Goal: Navigation & Orientation: Find specific page/section

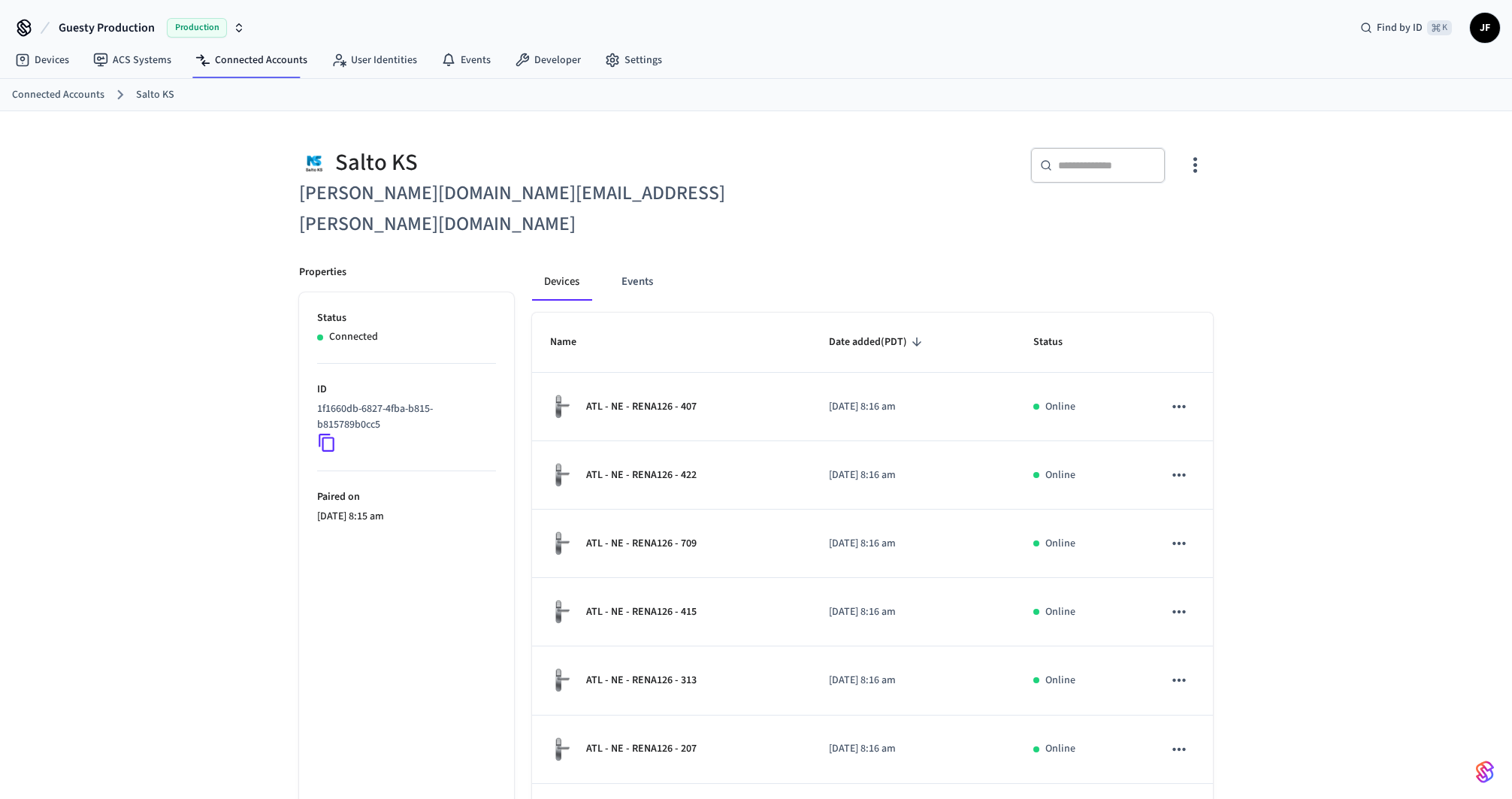
click at [775, 151] on div "​ ​" at bounding box center [989, 171] width 448 height 48
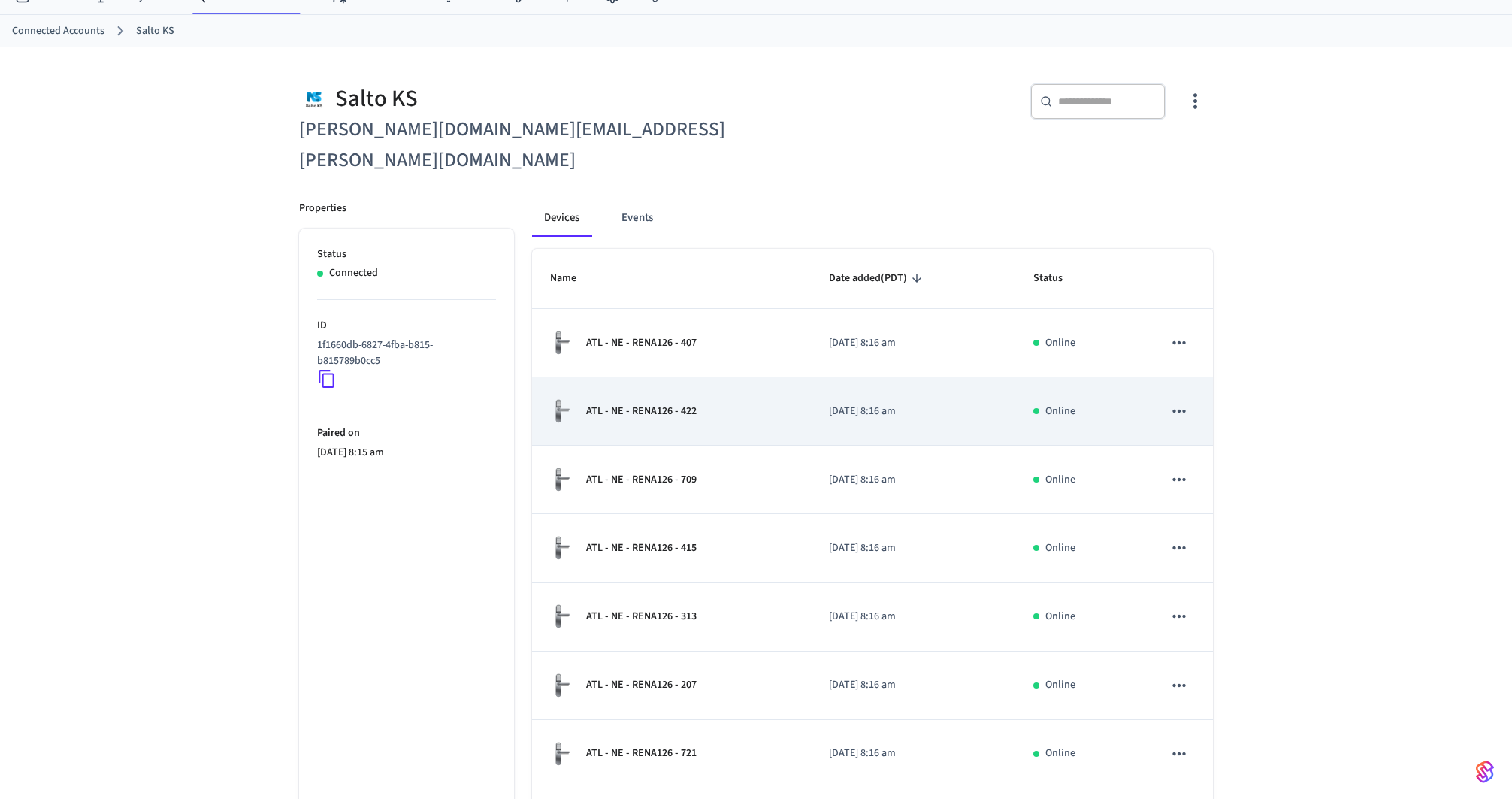
scroll to position [298, 0]
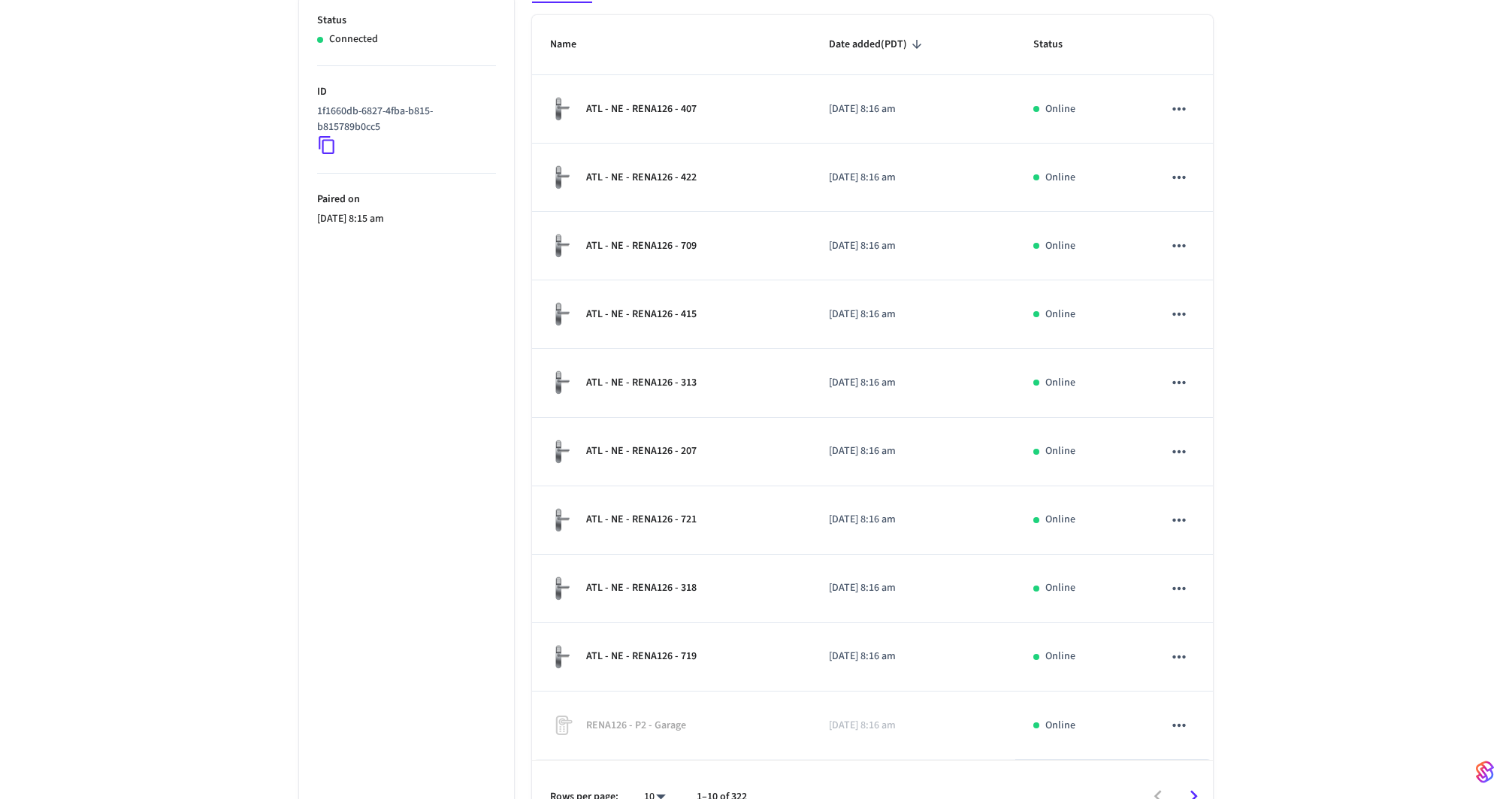
click at [1357, 439] on div "Salto KS Jane.Wang@dezhuus.com ​ ​ Properties Status Connected ID 1f1660db-6827…" at bounding box center [756, 323] width 1512 height 1019
click at [658, 763] on body "Guesty Production Production Find by ID ⌘ K JF Devices ACS Systems Connected Ac…" at bounding box center [756, 290] width 1512 height 1176
click at [656, 712] on li "100" at bounding box center [649, 716] width 40 height 41
type input "***"
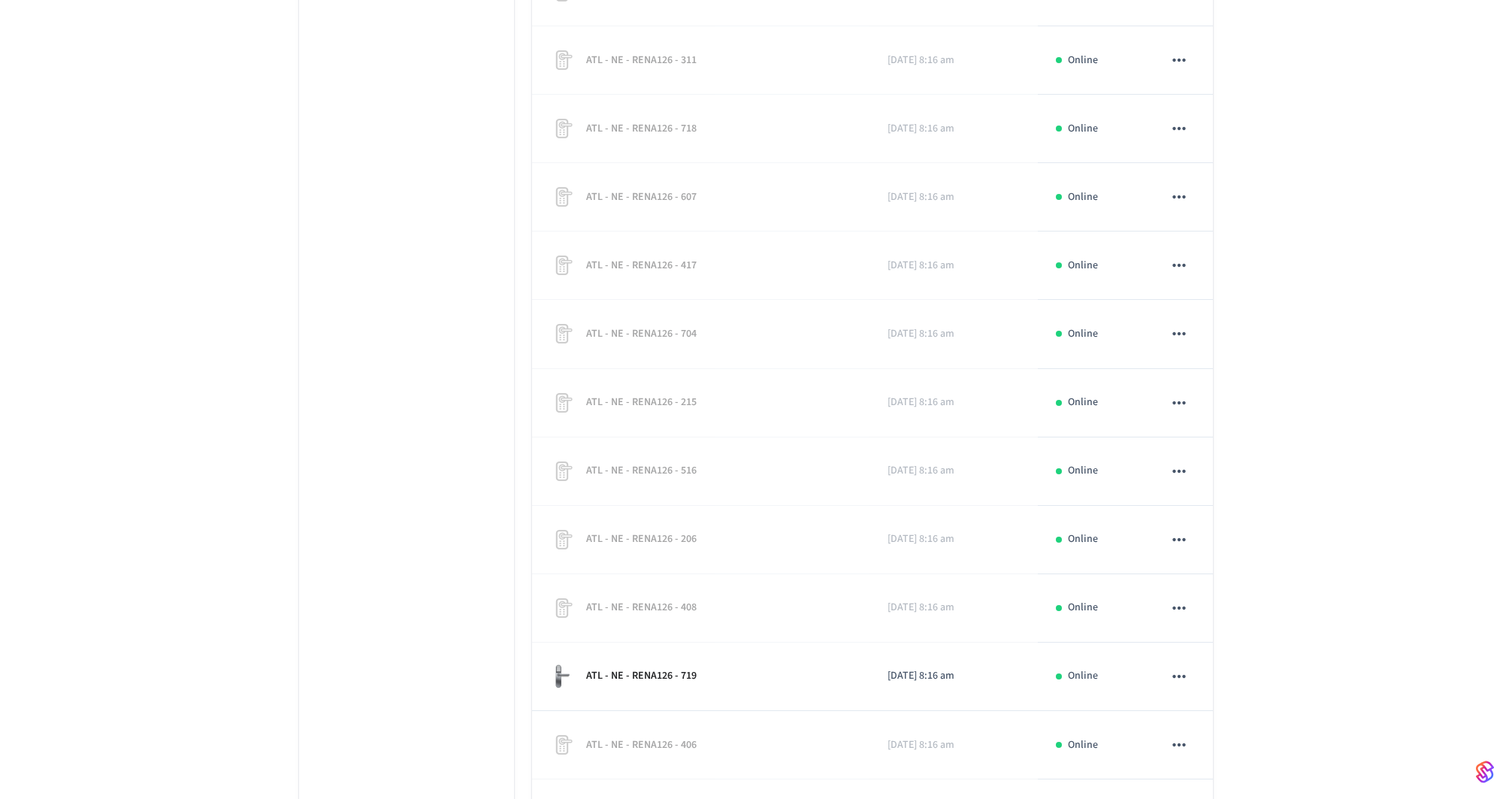
scroll to position [6436, 0]
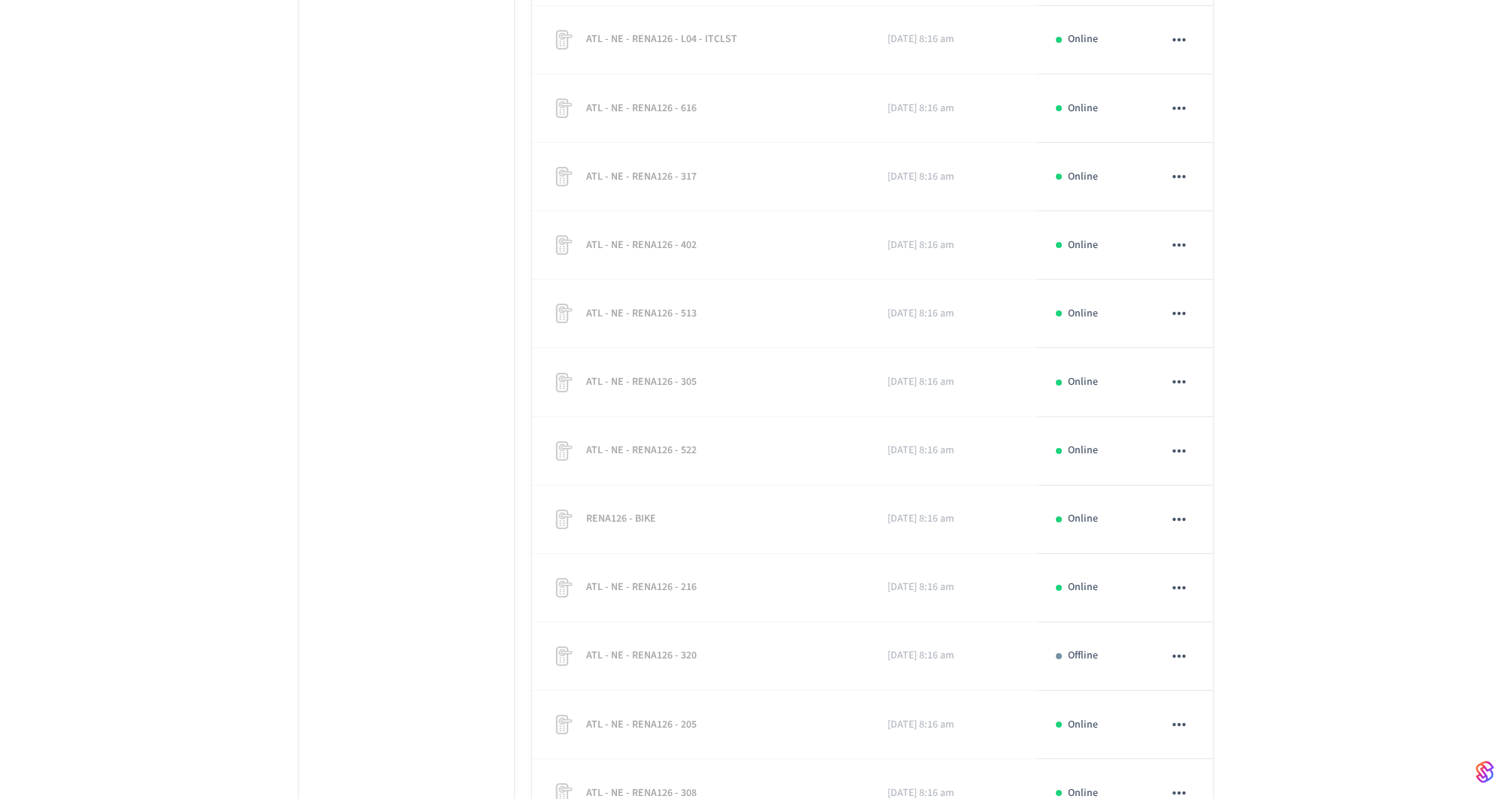
scroll to position [8072, 0]
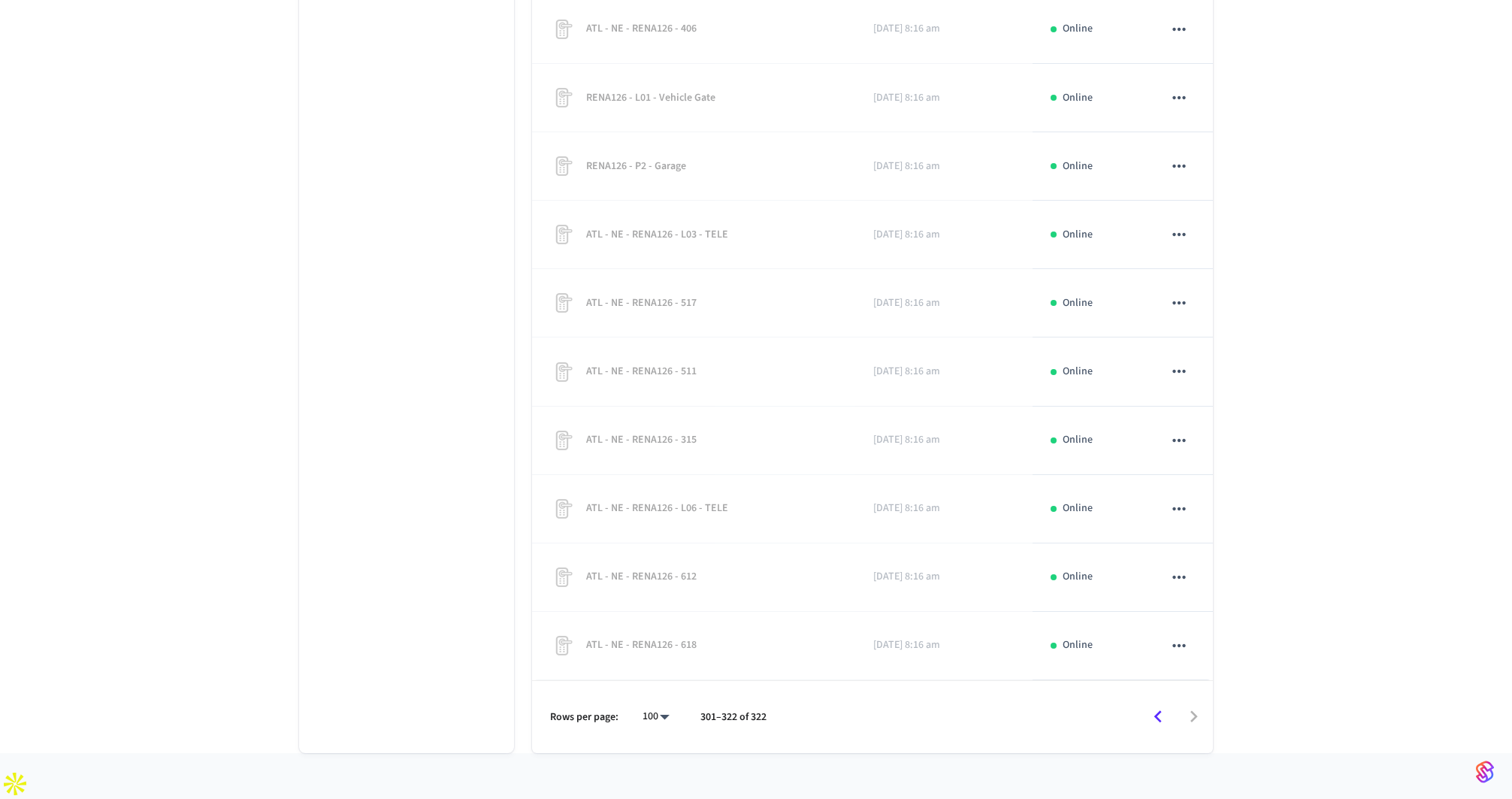
scroll to position [2753, 0]
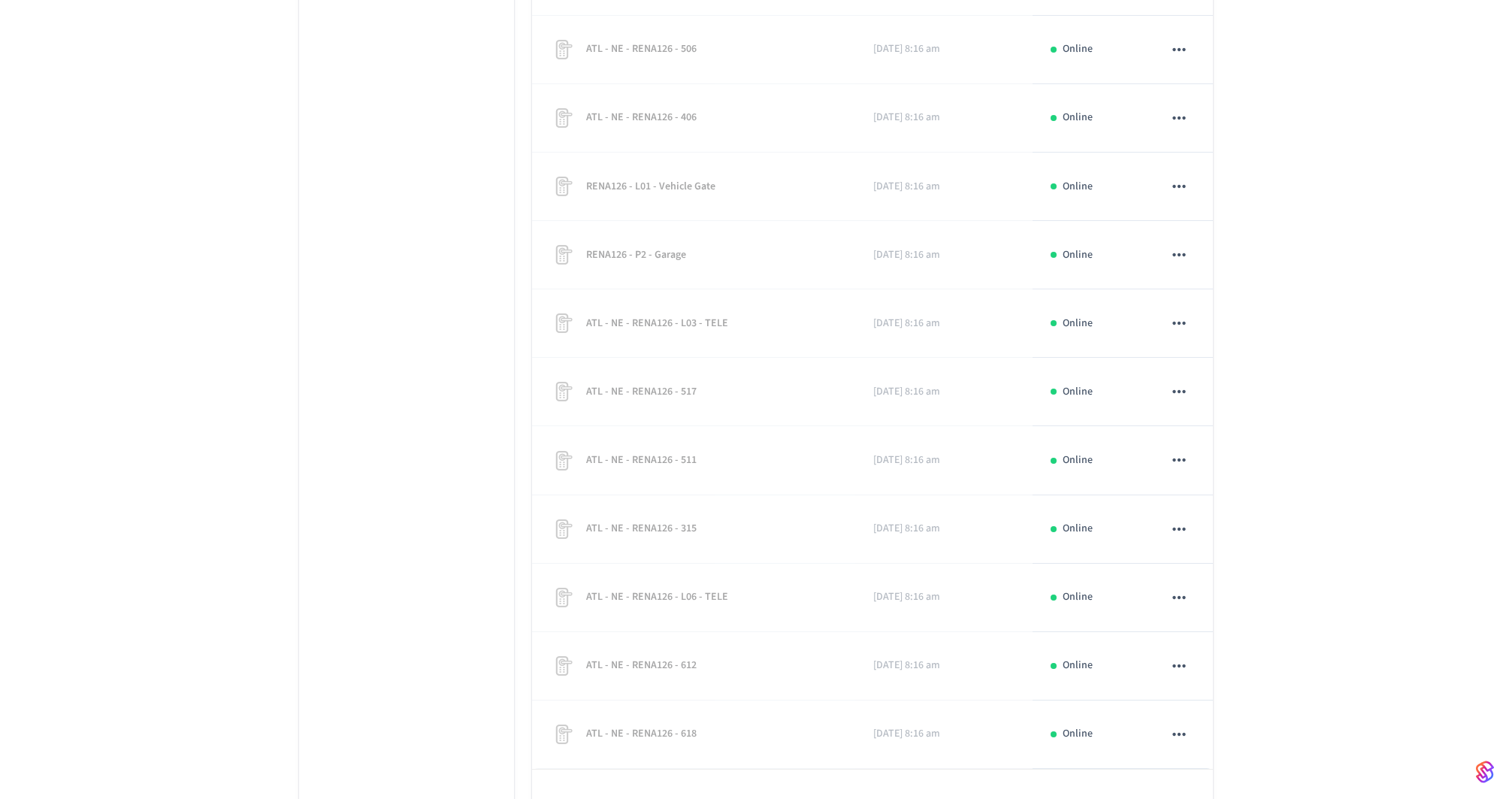
click at [1193, 787] on div at bounding box center [996, 805] width 429 height 36
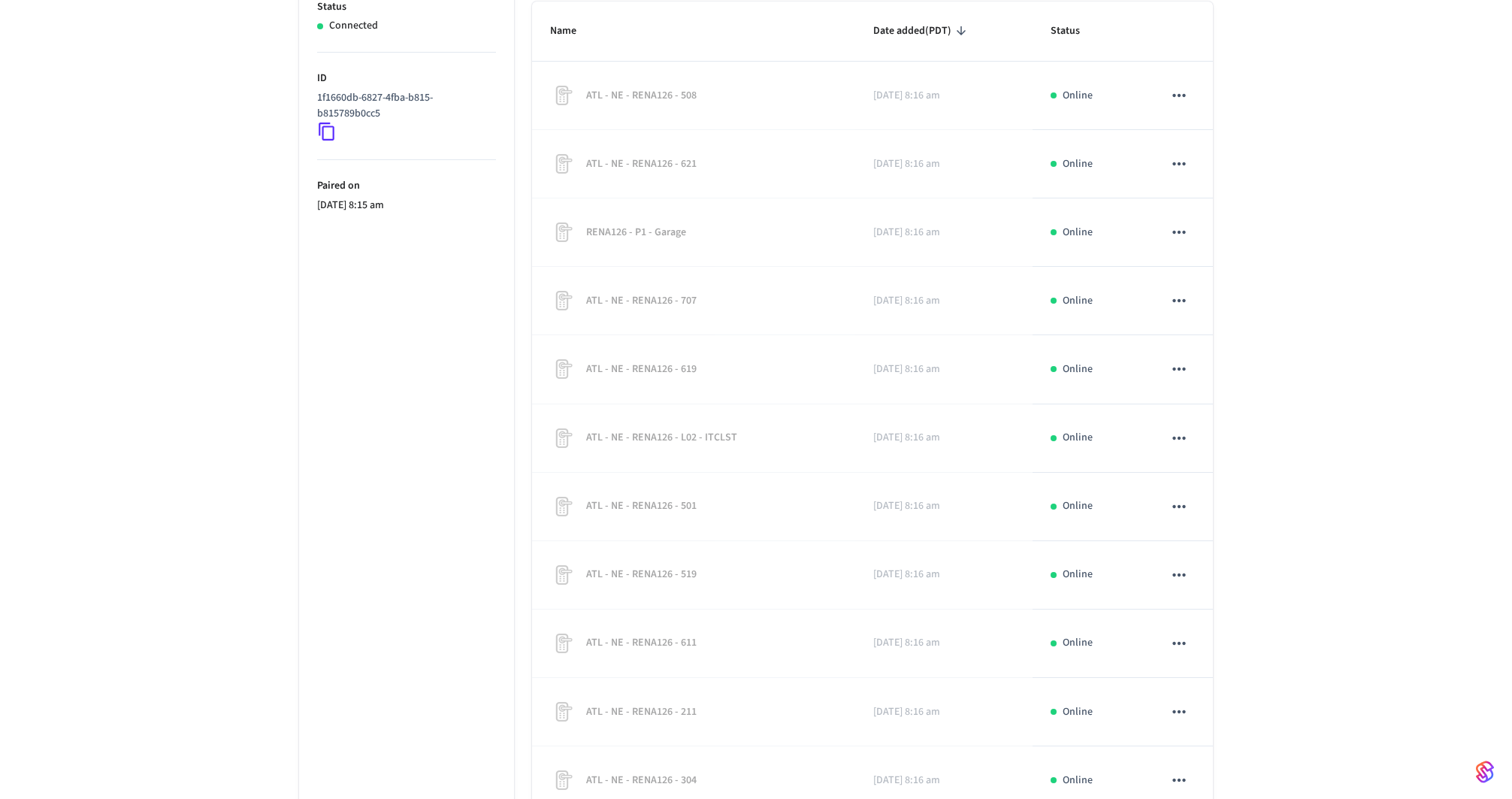
scroll to position [0, 0]
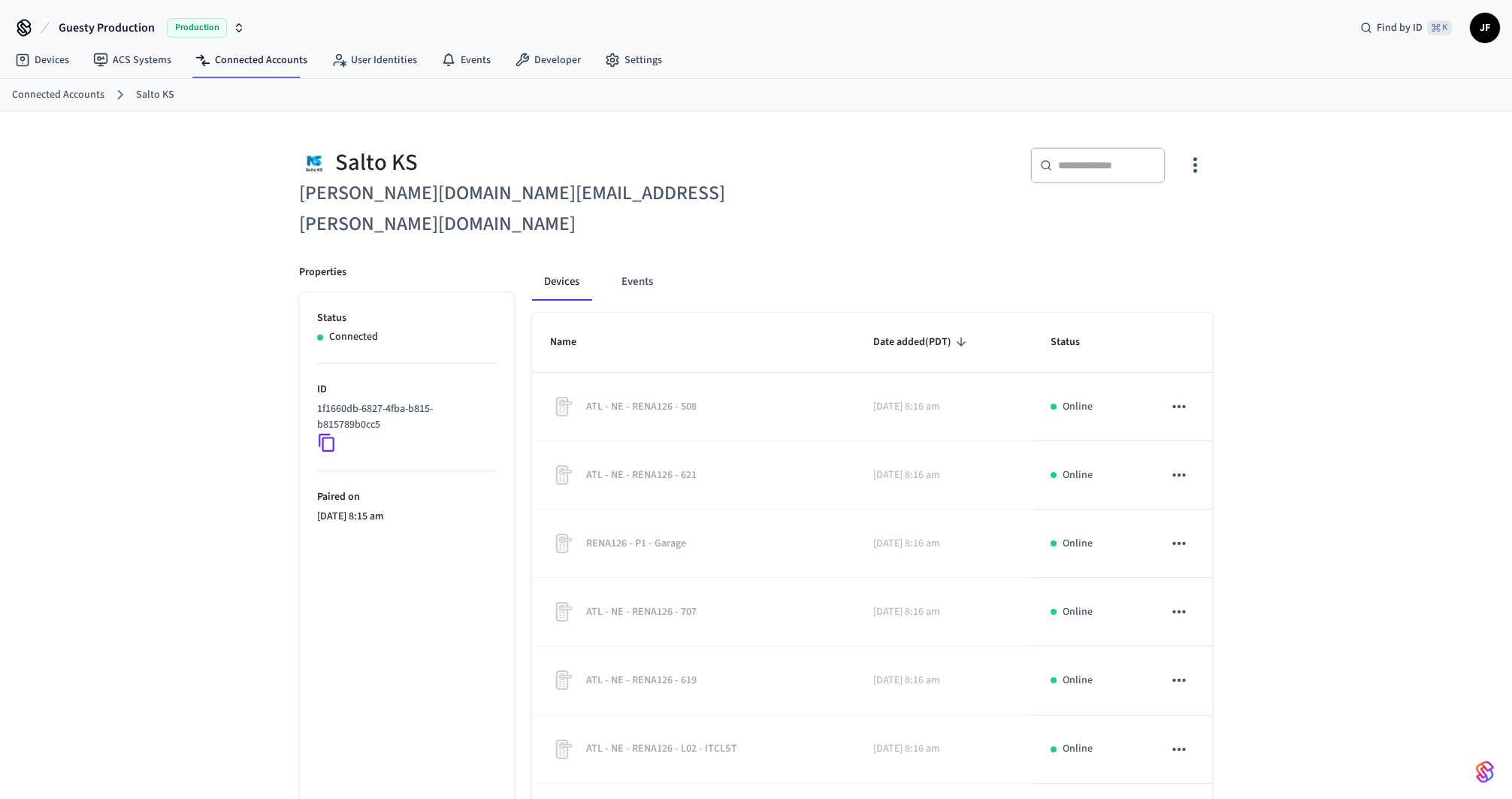
click at [890, 166] on div "​ ​" at bounding box center [989, 171] width 448 height 48
